Goal: Find specific page/section: Find specific page/section

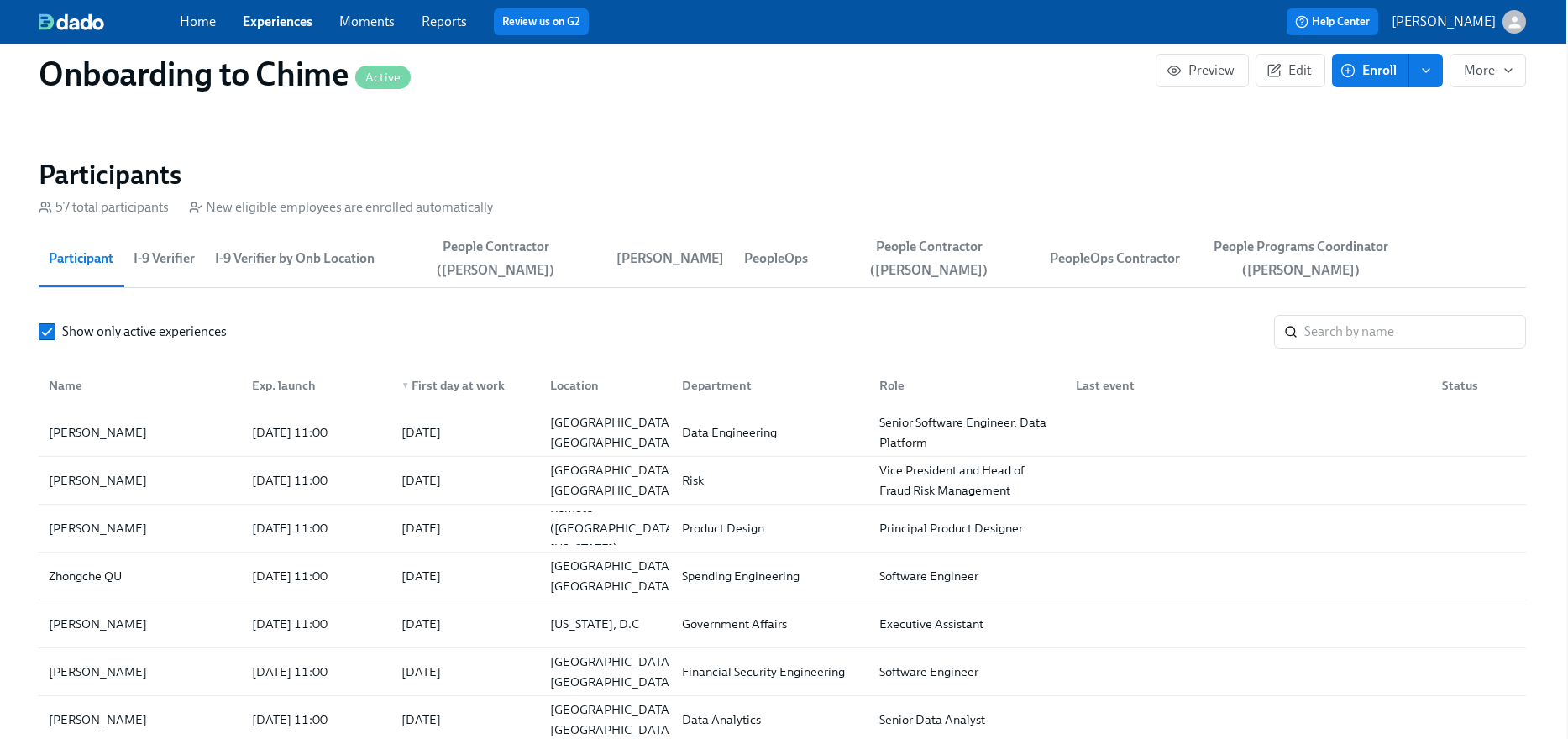
scroll to position [1828, 2]
click at [1322, 327] on input "search" at bounding box center [1414, 331] width 222 height 34
paste input "[PERSON_NAME]"
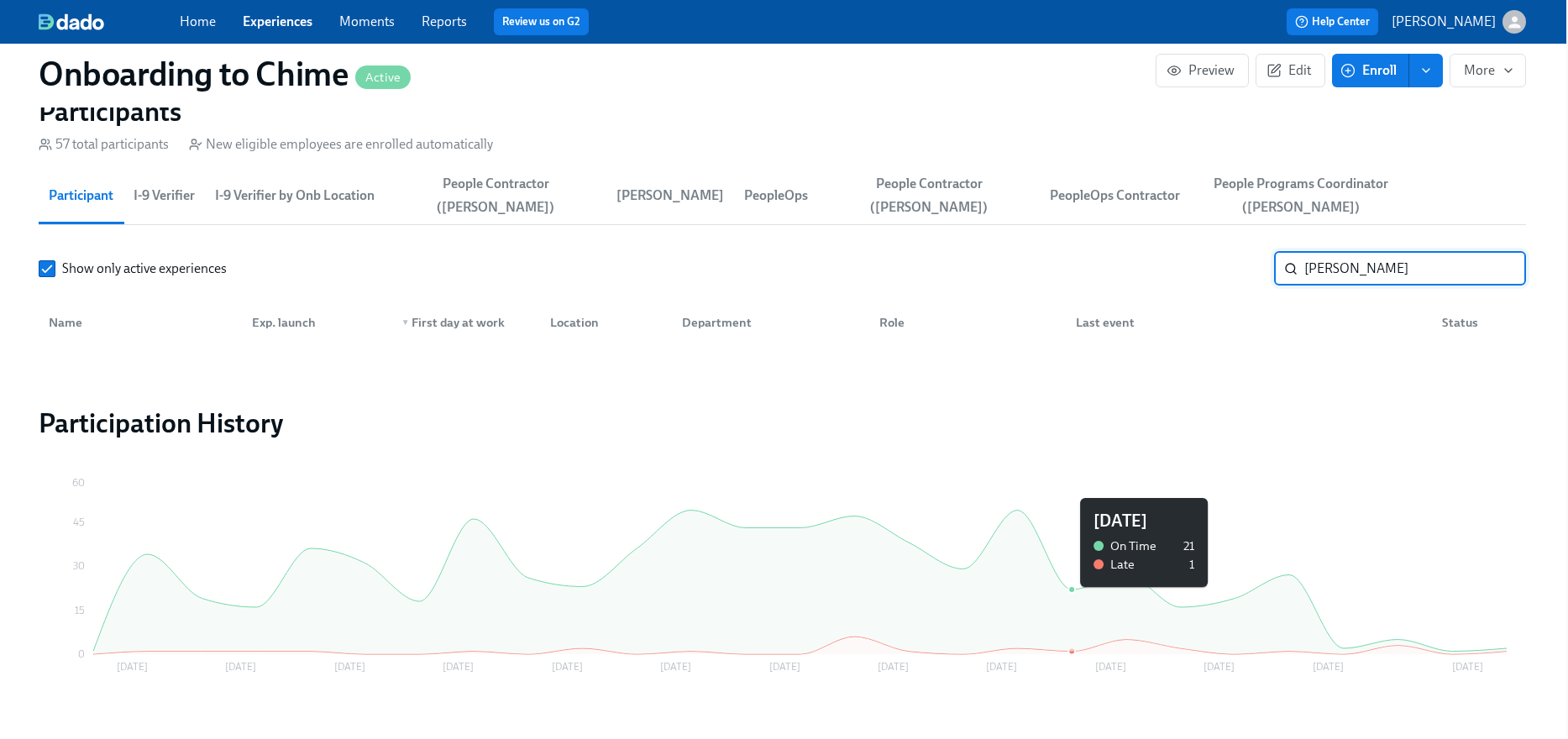
scroll to position [1882, 2]
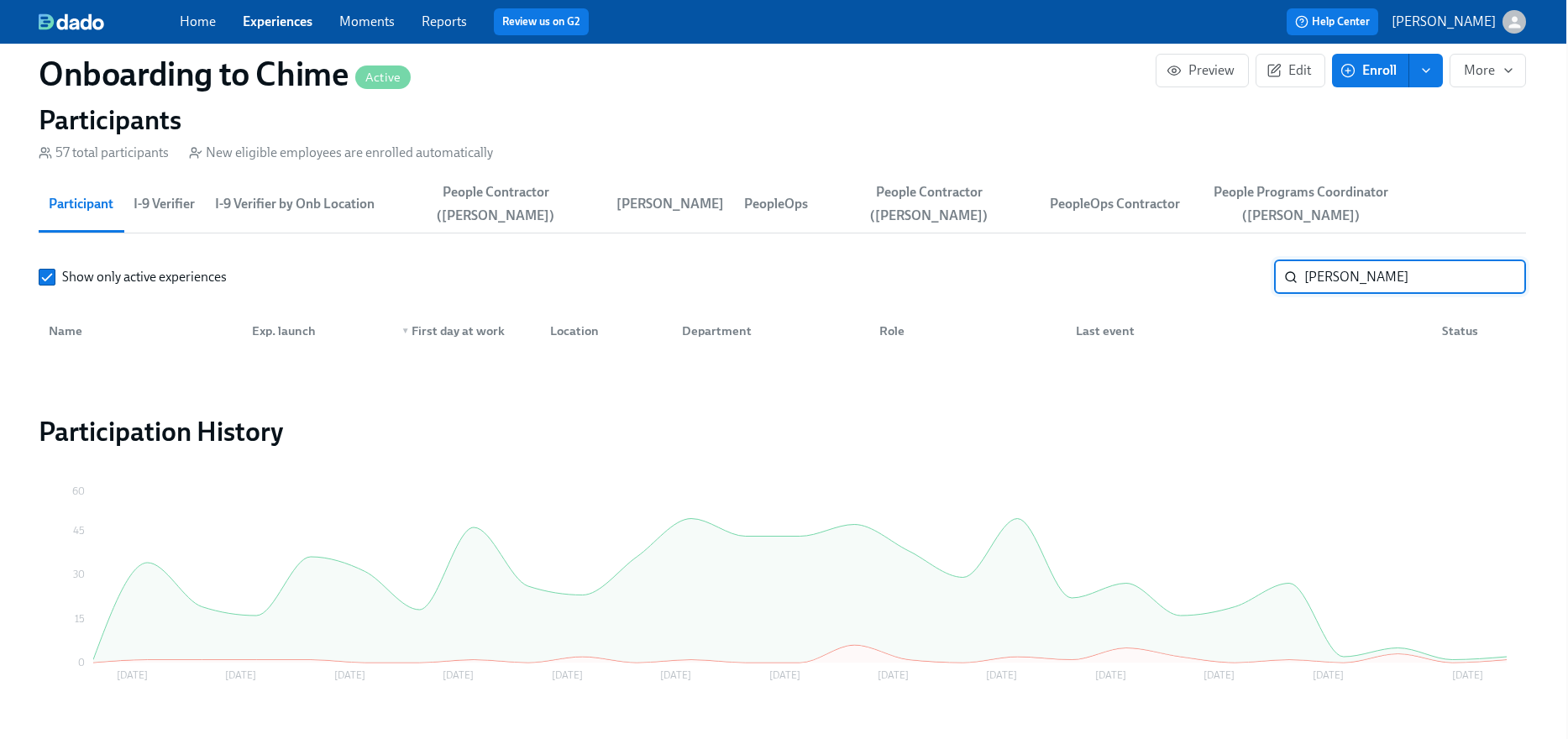
click at [1364, 282] on input "[PERSON_NAME]" at bounding box center [1414, 277] width 222 height 34
type input "[PERSON_NAME]"
click at [1498, 276] on input "[PERSON_NAME]" at bounding box center [1414, 277] width 222 height 34
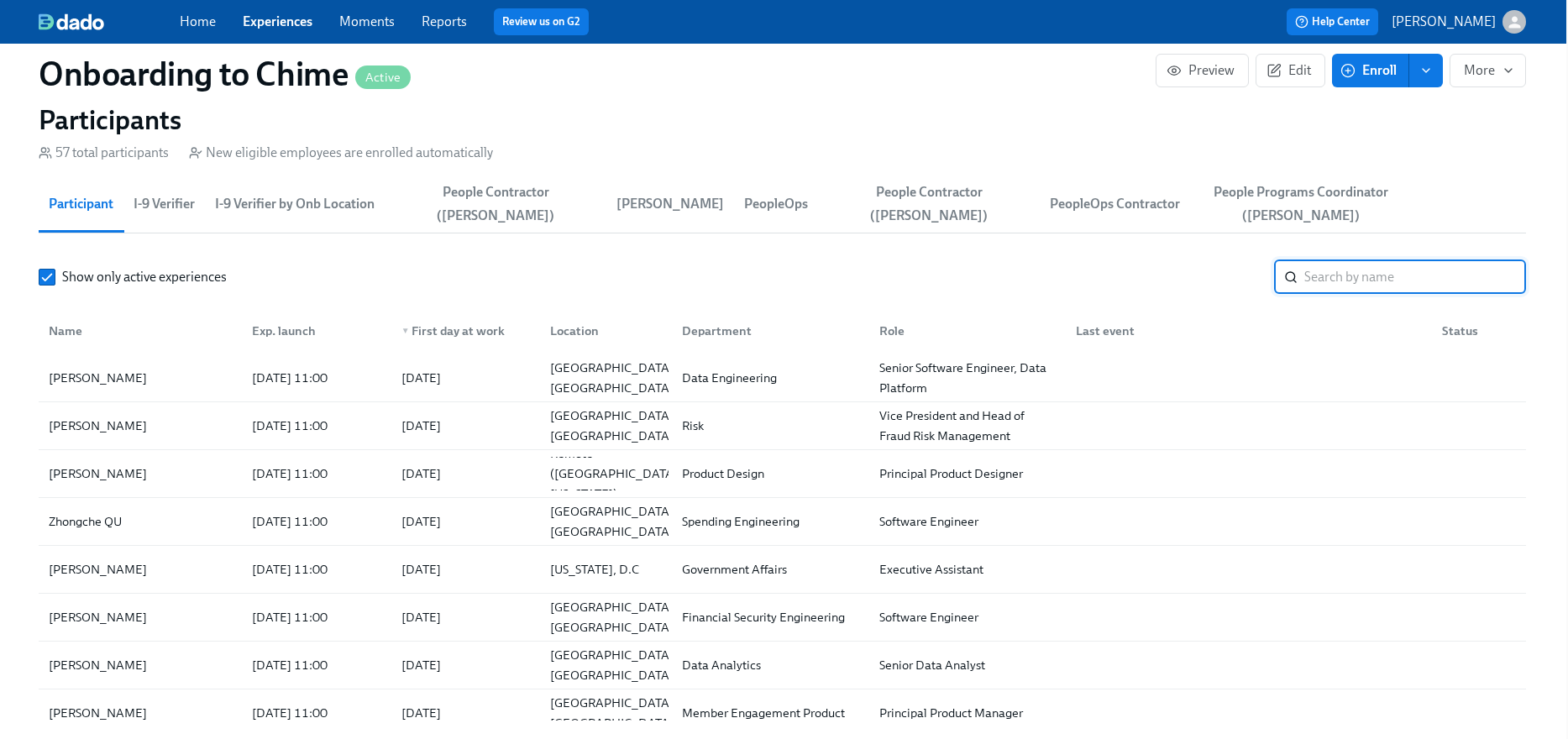
scroll to position [1883, 2]
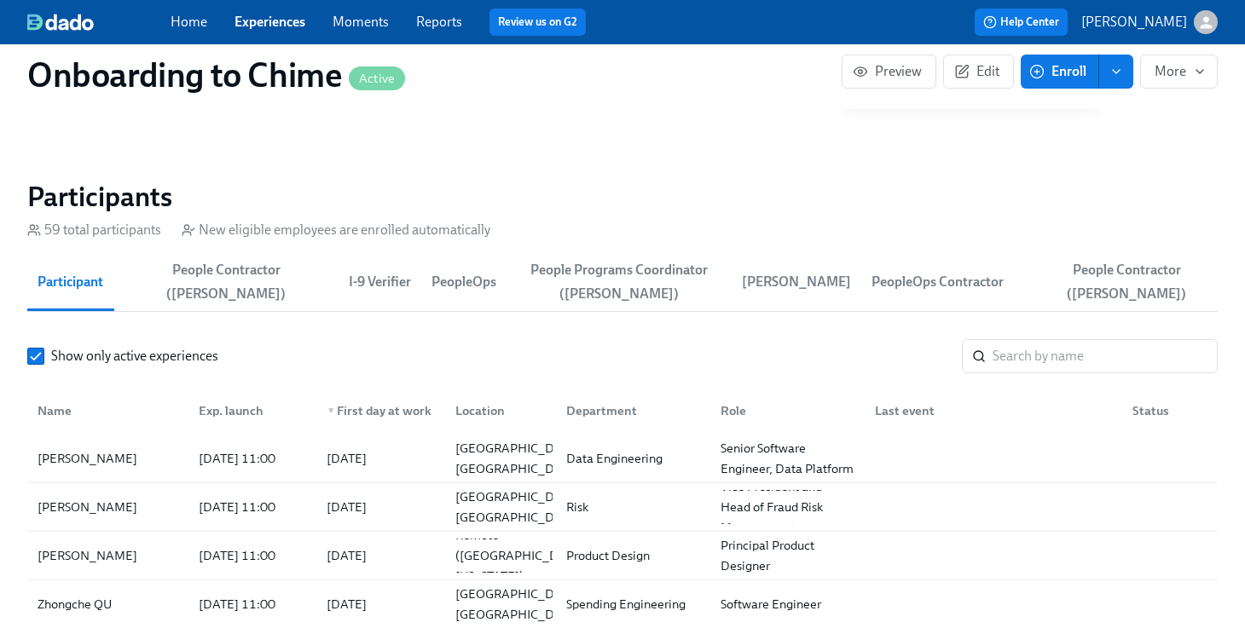
scroll to position [1848, 0]
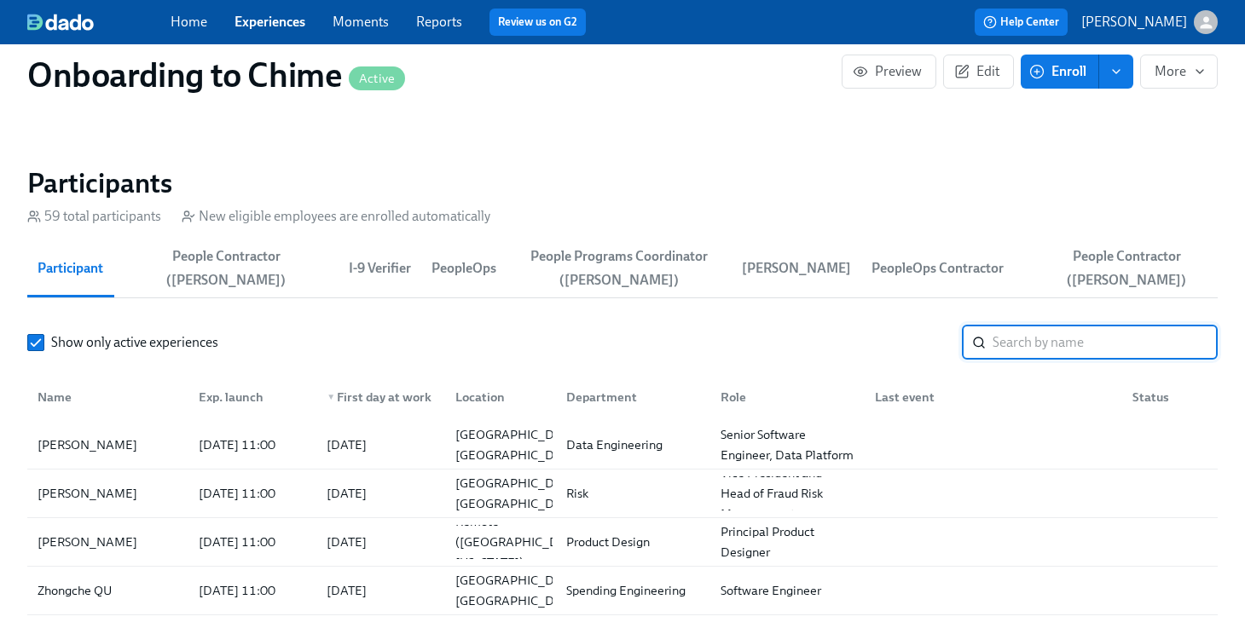
click at [1018, 346] on input "search" at bounding box center [1104, 343] width 225 height 34
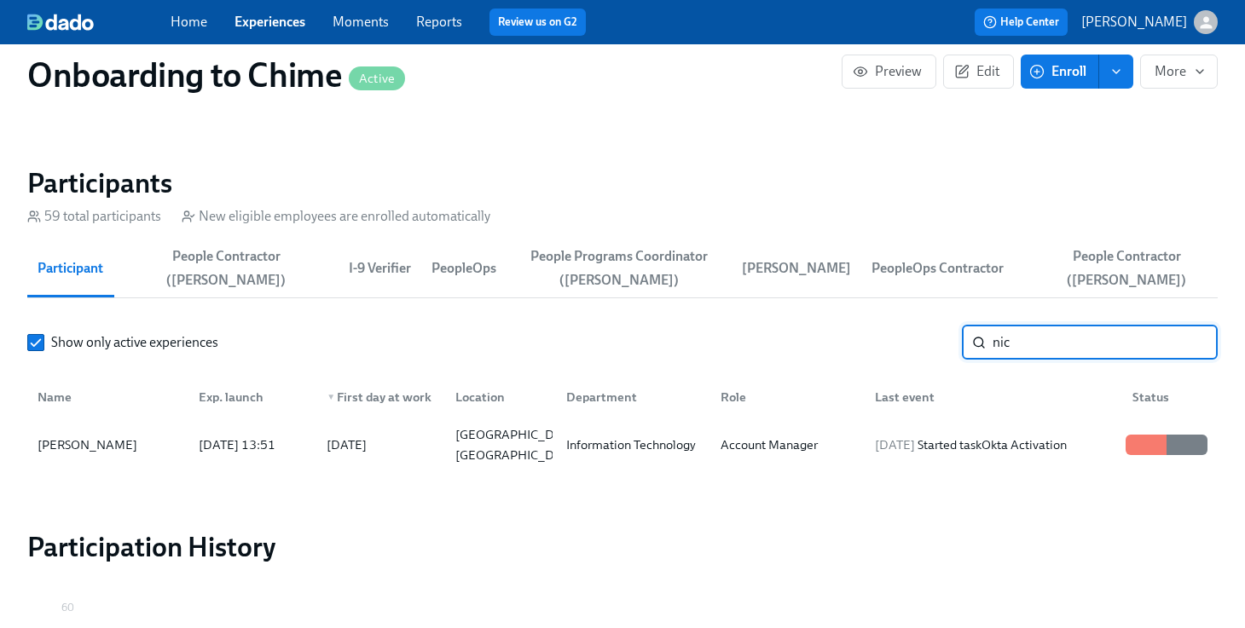
type input "nic"
click at [85, 445] on div "[PERSON_NAME]" at bounding box center [87, 445] width 113 height 20
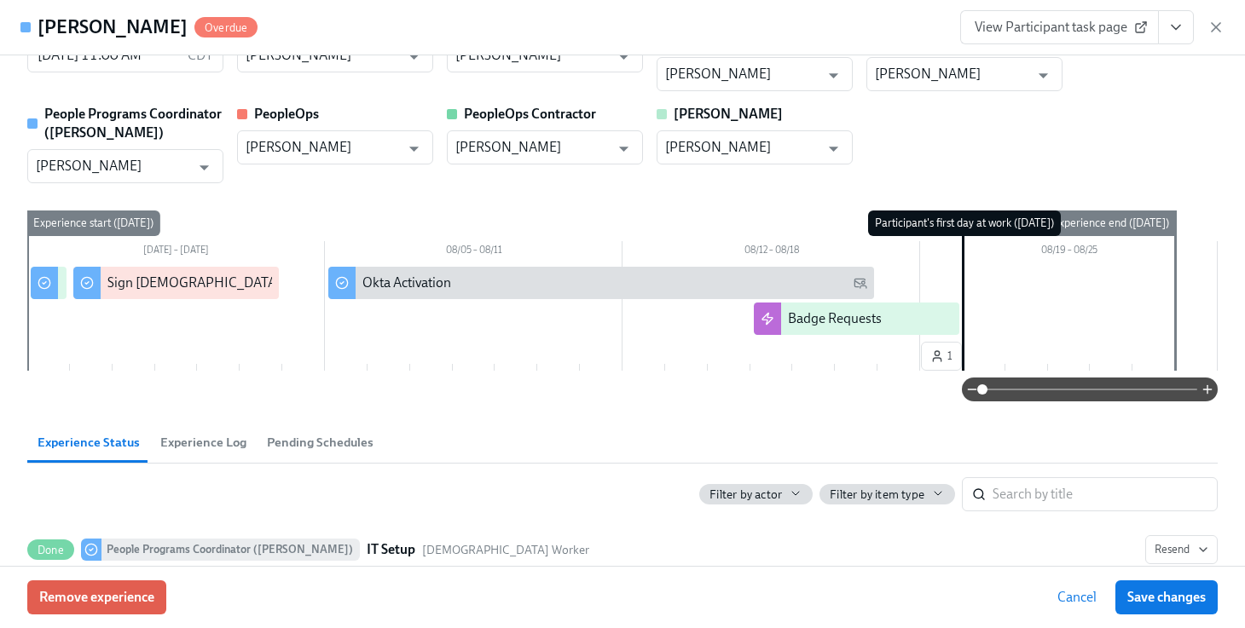
scroll to position [61, 0]
